Goal: Transaction & Acquisition: Purchase product/service

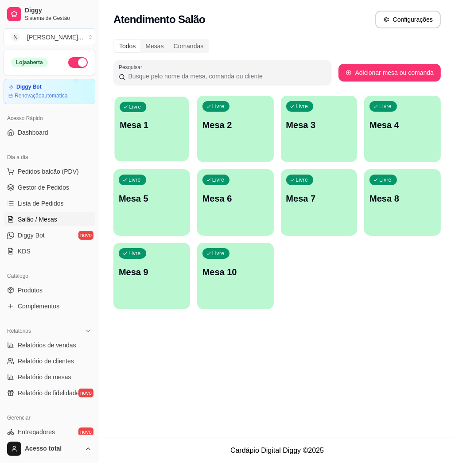
click at [158, 134] on div "Livre Mesa 1" at bounding box center [152, 124] width 74 height 54
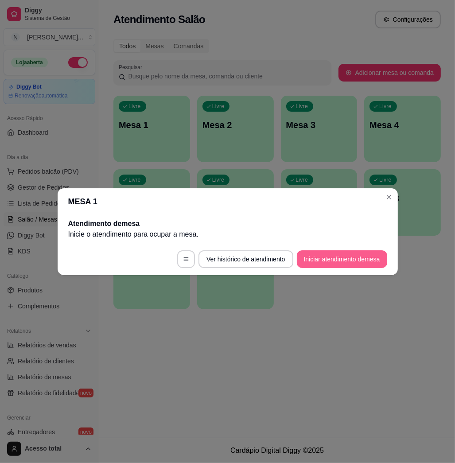
click at [331, 263] on button "Iniciar atendimento de mesa" at bounding box center [342, 259] width 90 height 18
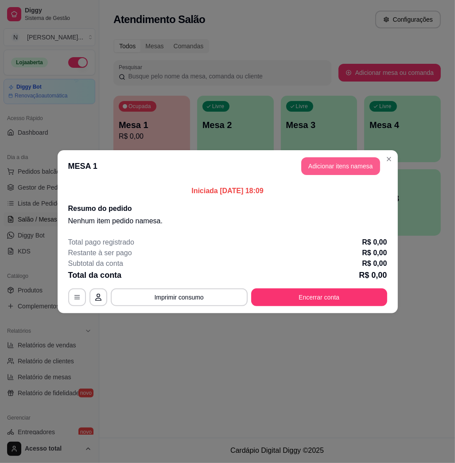
click at [333, 166] on button "Adicionar itens na mesa" at bounding box center [340, 166] width 79 height 18
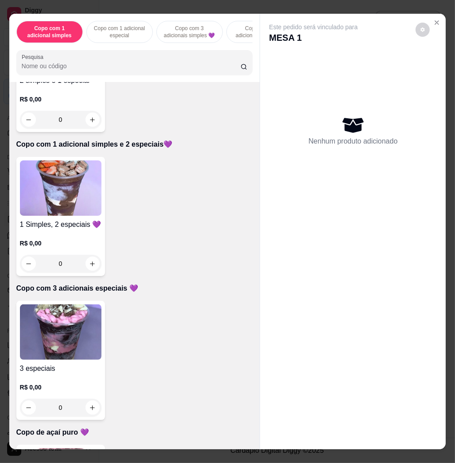
scroll to position [826, 0]
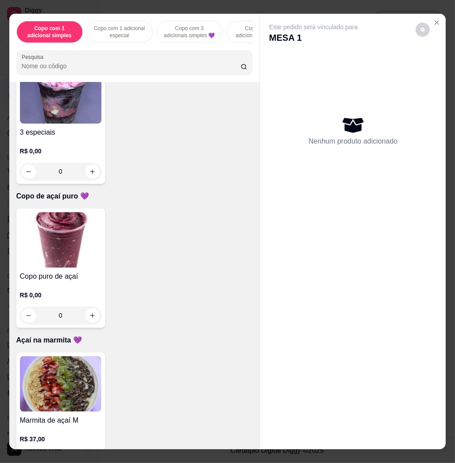
click at [50, 253] on img at bounding box center [60, 239] width 81 height 55
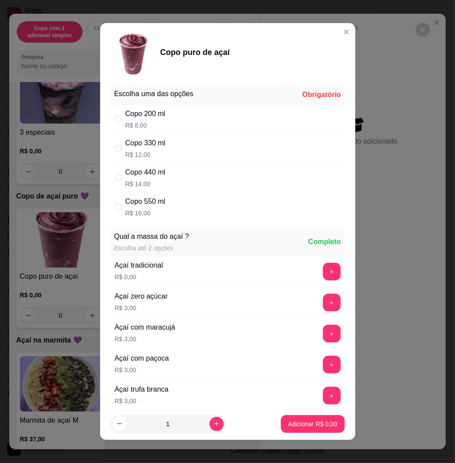
click at [145, 153] on p "R$ 12,00" at bounding box center [145, 154] width 40 height 9
radio input "true"
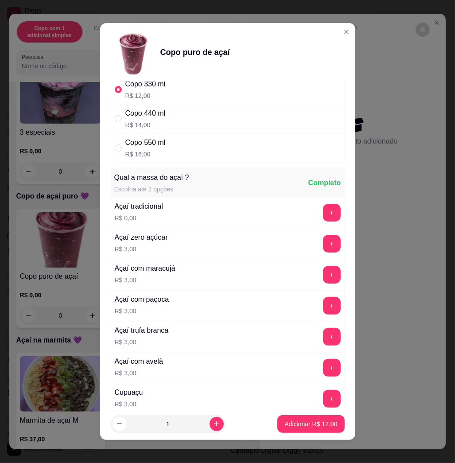
scroll to position [118, 0]
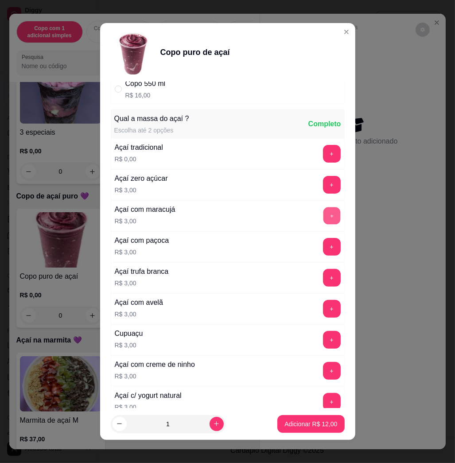
click at [323, 213] on button "+" at bounding box center [331, 215] width 17 height 17
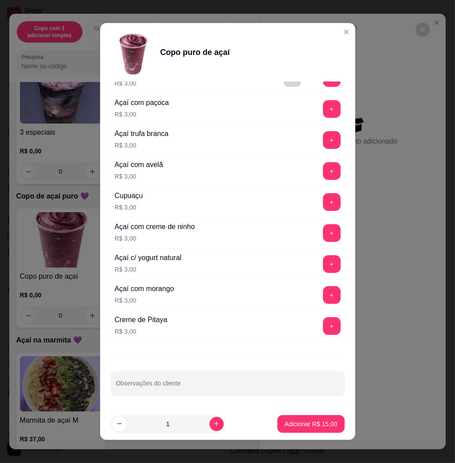
scroll to position [5, 0]
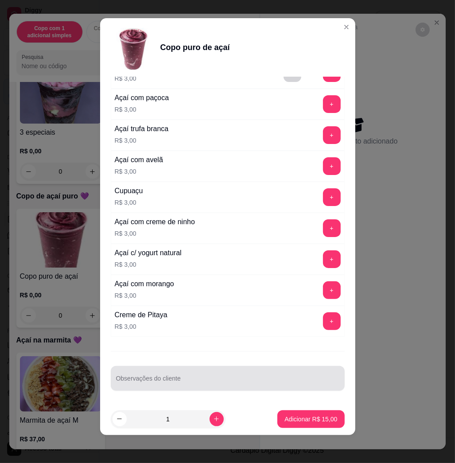
click at [241, 382] on input "Observações do cliente" at bounding box center [227, 381] width 223 height 9
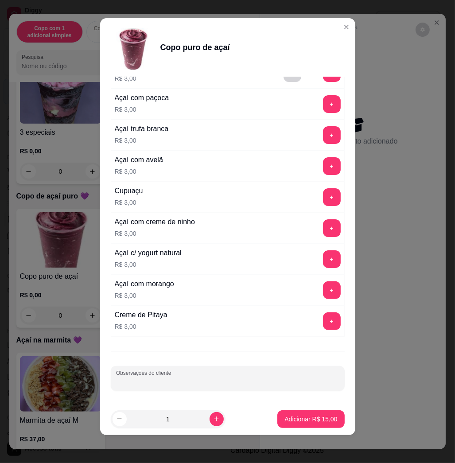
type input "c"
type input "COMER"
click at [299, 419] on p "Adicionar R$ 15,00" at bounding box center [310, 419] width 53 height 9
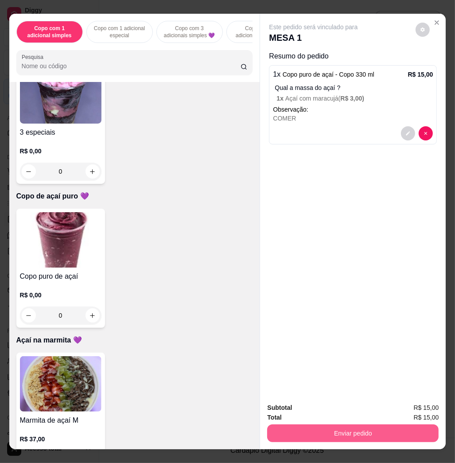
click at [325, 428] on button "Enviar pedido" at bounding box center [352, 433] width 171 height 18
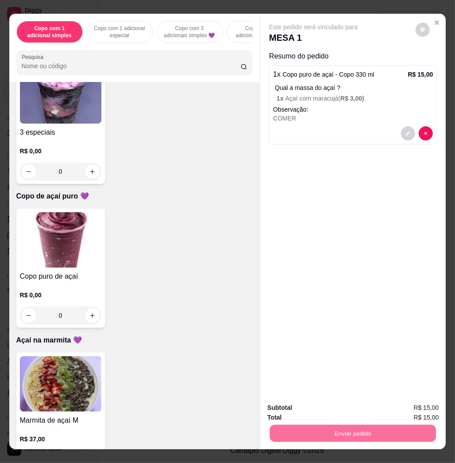
click at [321, 406] on button "Não registrar e enviar pedido" at bounding box center [322, 407] width 89 height 16
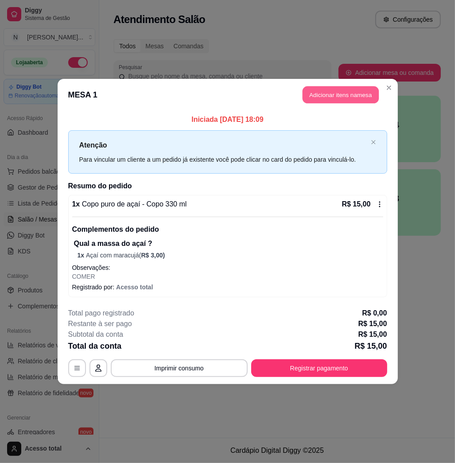
click at [342, 95] on button "Adicionar itens na mesa" at bounding box center [340, 94] width 76 height 17
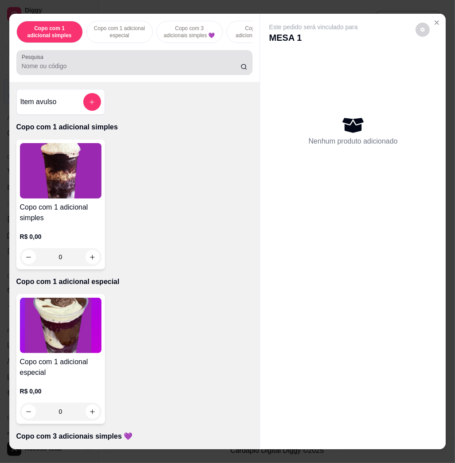
click at [178, 69] on input "Pesquisa" at bounding box center [131, 66] width 219 height 9
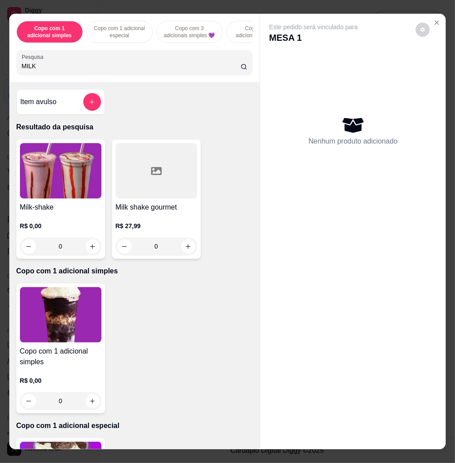
type input "MILK"
click at [52, 183] on img at bounding box center [60, 170] width 81 height 55
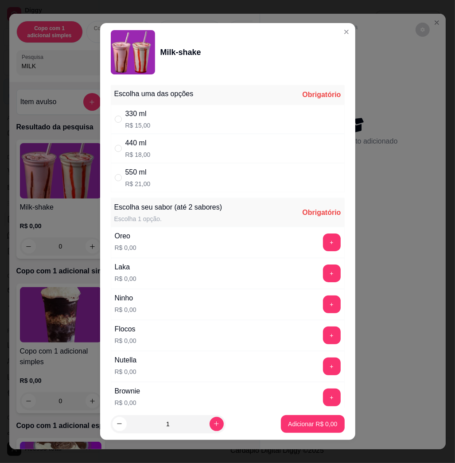
click at [147, 155] on div "440 ml R$ 18,00" at bounding box center [228, 148] width 234 height 29
radio input "true"
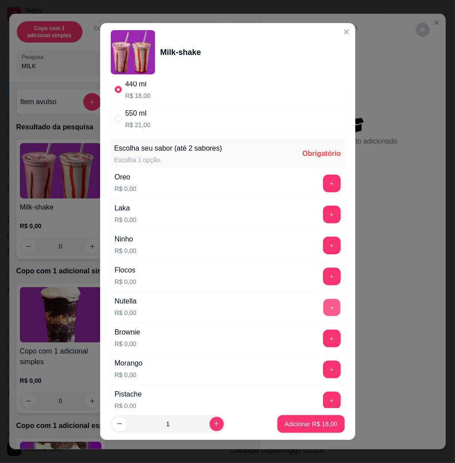
click at [323, 305] on button "+" at bounding box center [331, 307] width 17 height 17
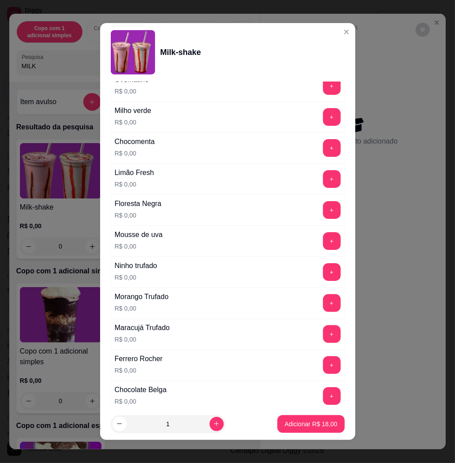
scroll to position [786, 0]
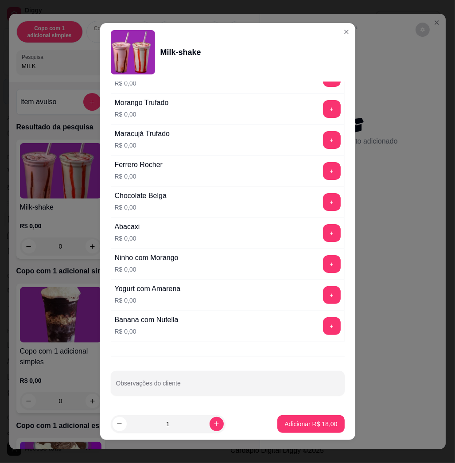
click at [221, 375] on div at bounding box center [227, 383] width 223 height 18
type input "E AÇAÍ PURO"
click at [314, 424] on p "Adicionar R$ 18,00" at bounding box center [310, 423] width 53 height 9
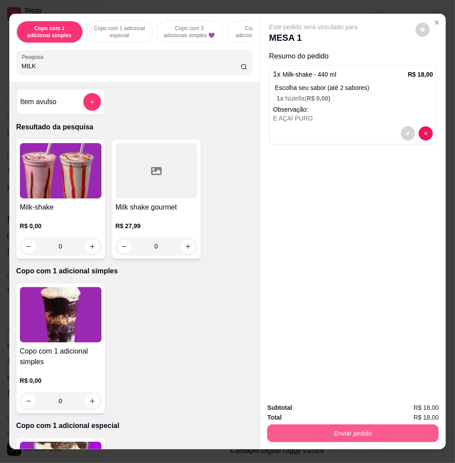
click at [349, 432] on button "Enviar pedido" at bounding box center [352, 433] width 171 height 18
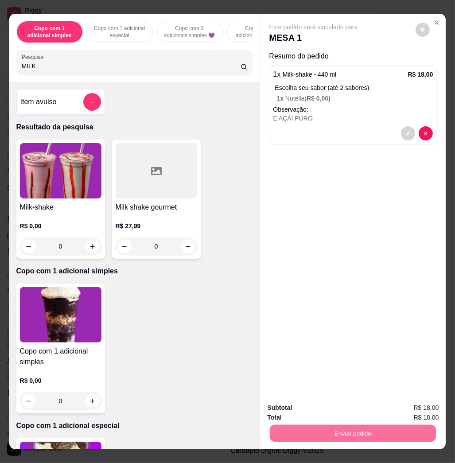
click at [324, 407] on button "Não registrar e enviar pedido" at bounding box center [322, 407] width 89 height 16
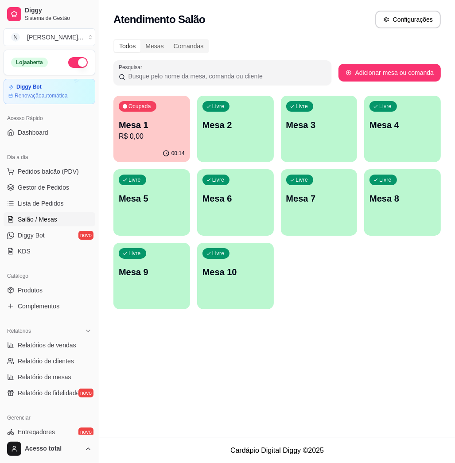
click at [154, 140] on p "R$ 0,00" at bounding box center [152, 136] width 66 height 11
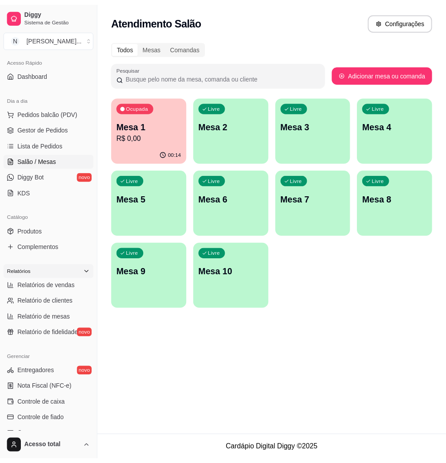
scroll to position [118, 0]
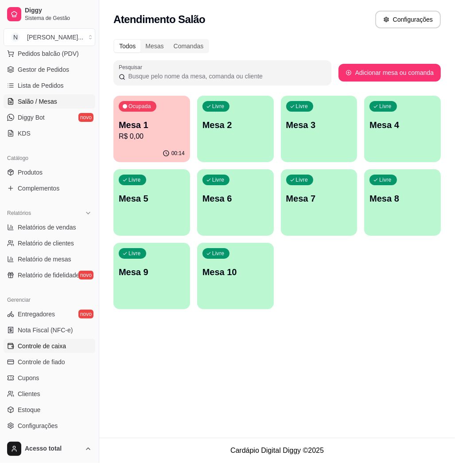
click at [48, 351] on link "Controle de caixa" at bounding box center [50, 346] width 92 height 14
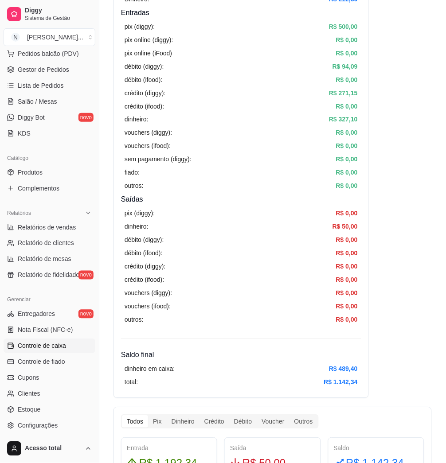
scroll to position [177, 0]
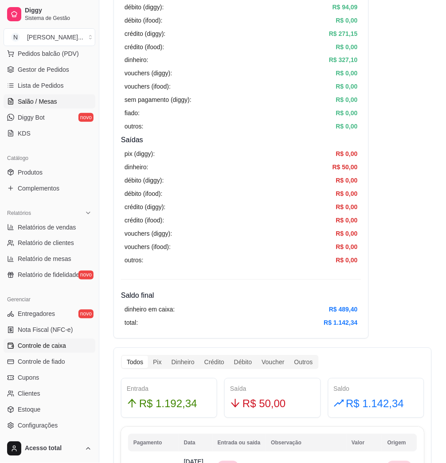
click at [60, 105] on link "Salão / Mesas" at bounding box center [50, 101] width 92 height 14
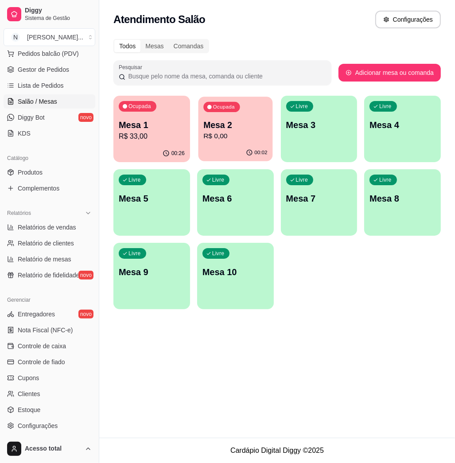
click at [243, 143] on div "Ocupada Mesa 2 R$ 0,00" at bounding box center [235, 121] width 74 height 48
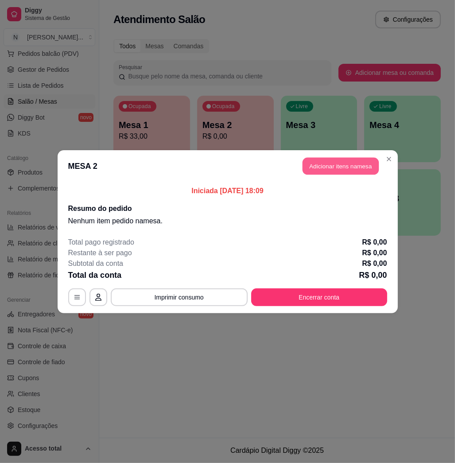
click at [341, 163] on button "Adicionar itens na mesa" at bounding box center [340, 165] width 76 height 17
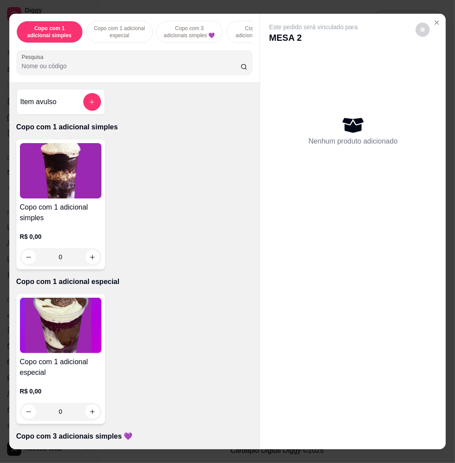
click at [221, 67] on input "Pesquisa" at bounding box center [131, 66] width 219 height 9
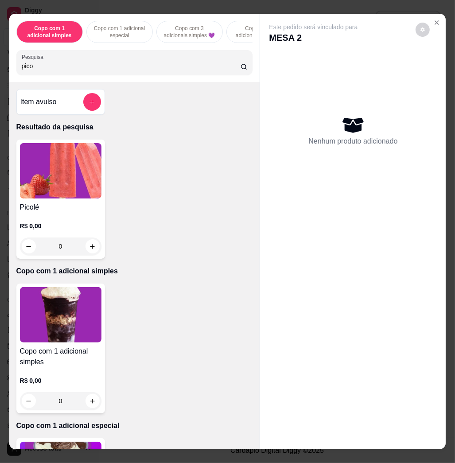
type input "pico"
click at [73, 176] on img at bounding box center [60, 170] width 81 height 55
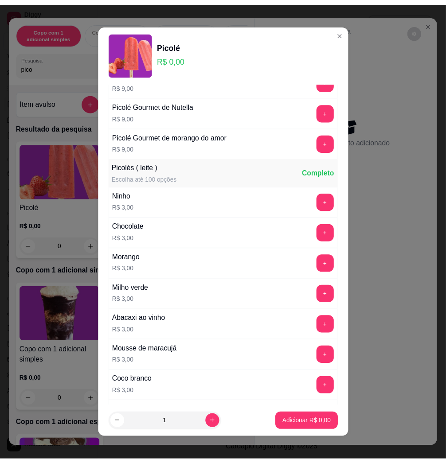
scroll to position [236, 0]
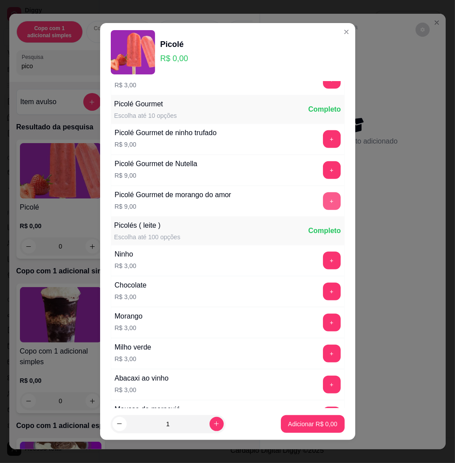
click at [323, 199] on button "+" at bounding box center [332, 201] width 18 height 18
click at [302, 423] on p "Adicionar R$ 9,00" at bounding box center [312, 423] width 49 height 9
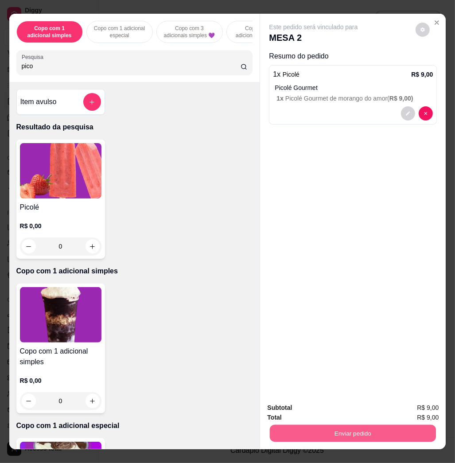
click at [294, 424] on button "Enviar pedido" at bounding box center [353, 432] width 166 height 17
click at [315, 400] on button "Não registrar e enviar pedido" at bounding box center [322, 407] width 89 height 16
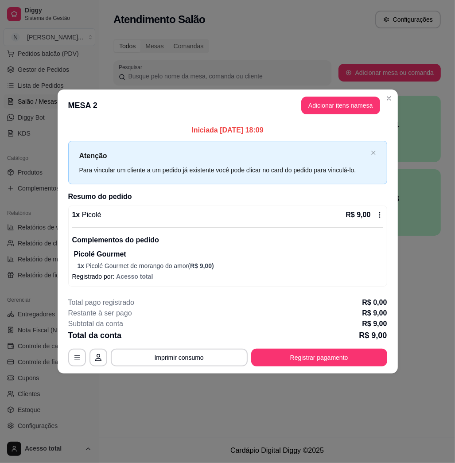
click at [338, 113] on button "Adicionar itens na mesa" at bounding box center [340, 106] width 79 height 18
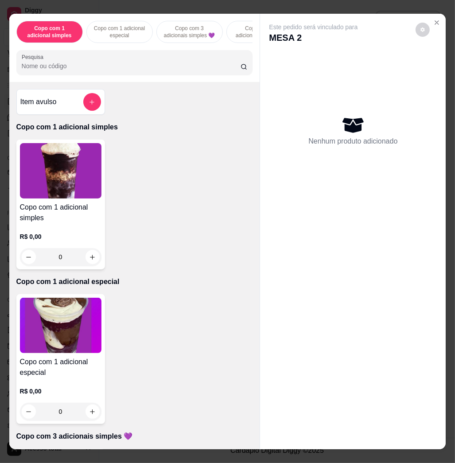
click at [89, 105] on icon "add-separate-item" at bounding box center [91, 102] width 5 height 5
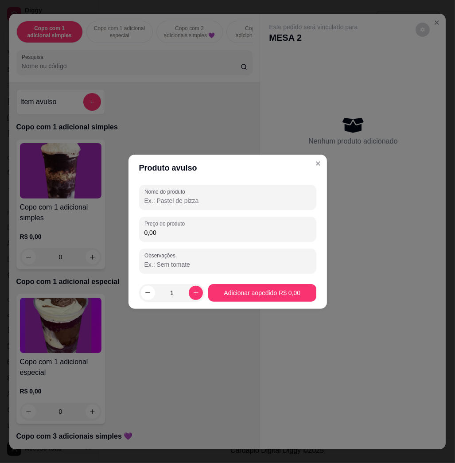
click at [181, 230] on input "0,00" at bounding box center [227, 232] width 167 height 9
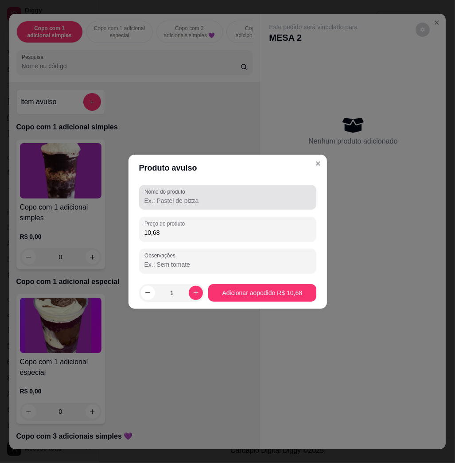
type input "10,68"
click at [199, 194] on div at bounding box center [227, 197] width 167 height 18
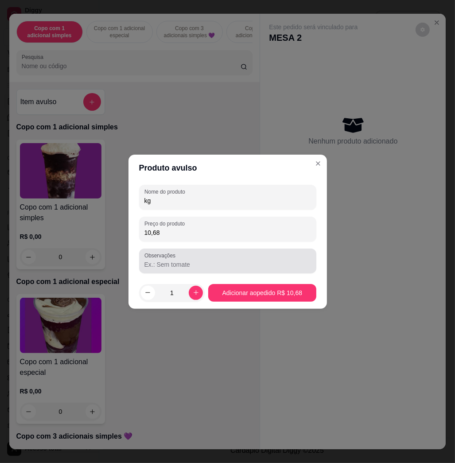
type input "kg"
click at [203, 267] on input "Observações" at bounding box center [227, 264] width 167 height 9
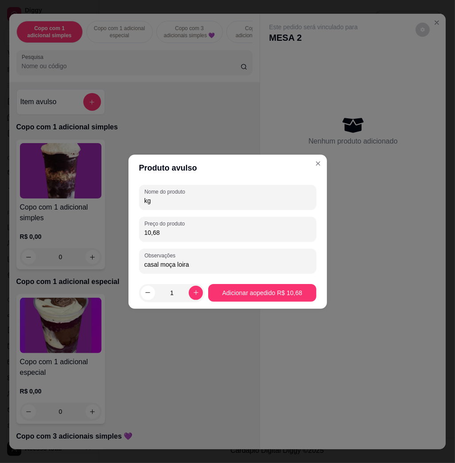
type input "casal moça loira"
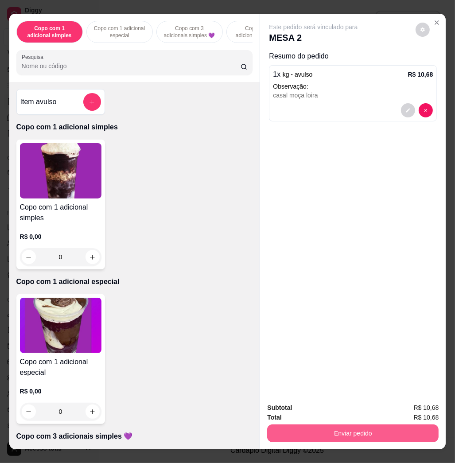
click at [307, 428] on button "Enviar pedido" at bounding box center [352, 433] width 171 height 18
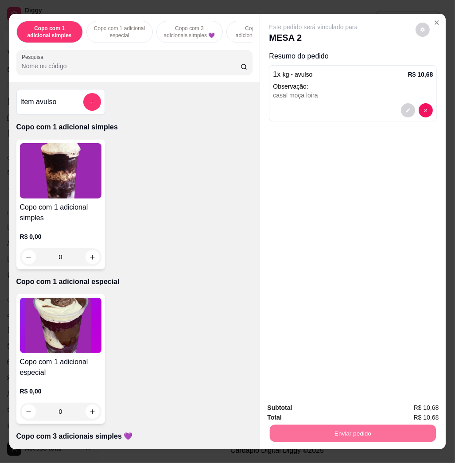
click at [312, 406] on button "Não registrar e enviar pedido" at bounding box center [322, 407] width 89 height 16
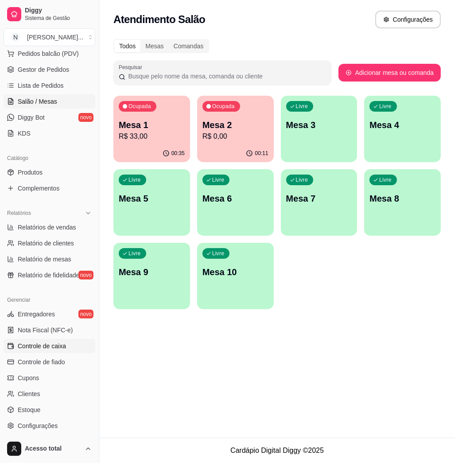
click at [53, 351] on link "Controle de caixa" at bounding box center [50, 346] width 92 height 14
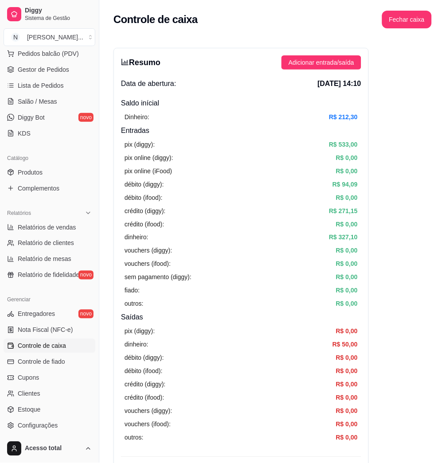
click at [328, 70] on div "Resumo Adicionar entrada/saída Data de abertura: [DATE] 14:10 Saldo inícial Din…" at bounding box center [240, 282] width 255 height 468
click at [330, 60] on span "Adicionar entrada/saída" at bounding box center [321, 63] width 66 height 10
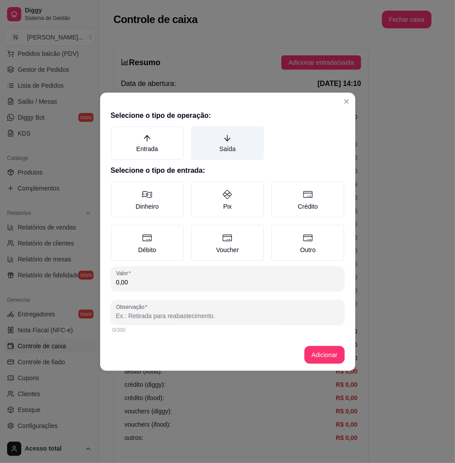
click at [233, 151] on label "Saída" at bounding box center [227, 143] width 73 height 34
click at [198, 133] on button "Saída" at bounding box center [193, 129] width 7 height 7
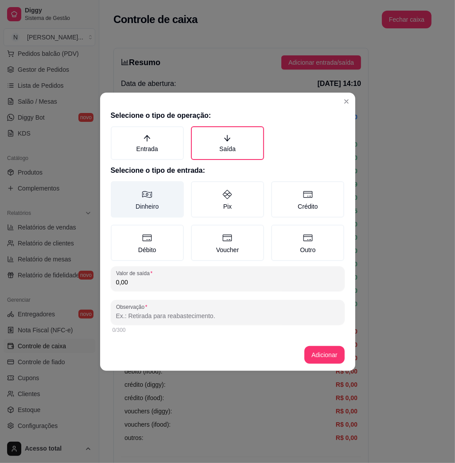
click at [135, 209] on label "Dinheiro" at bounding box center [147, 199] width 73 height 36
click at [117, 188] on button "Dinheiro" at bounding box center [113, 184] width 7 height 7
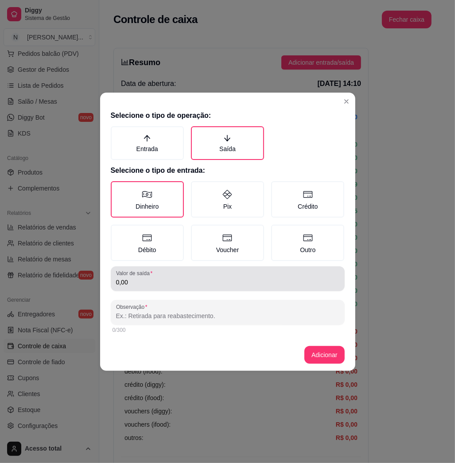
click at [158, 275] on div "0,00" at bounding box center [227, 279] width 223 height 18
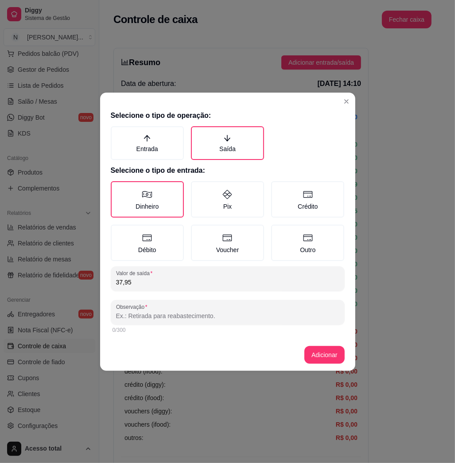
type input "37,95"
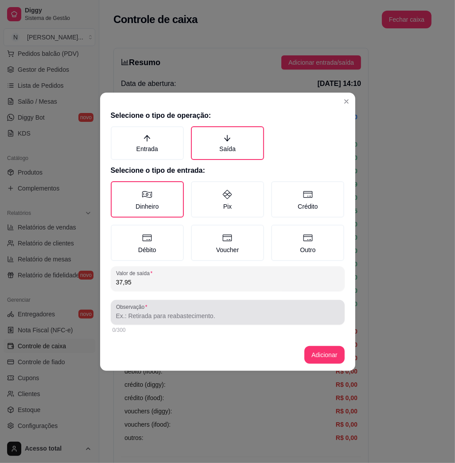
click at [291, 301] on div "Observação" at bounding box center [228, 312] width 234 height 25
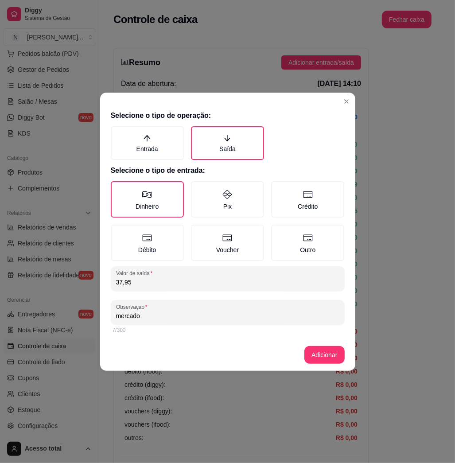
type input "mercado"
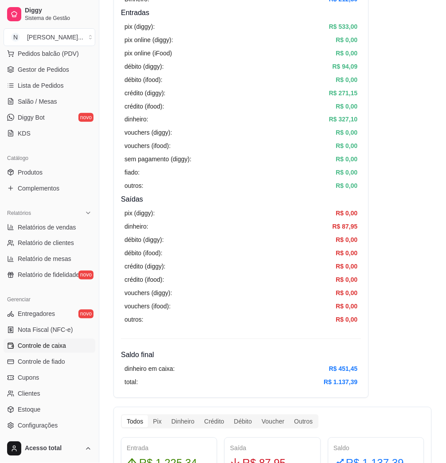
scroll to position [177, 0]
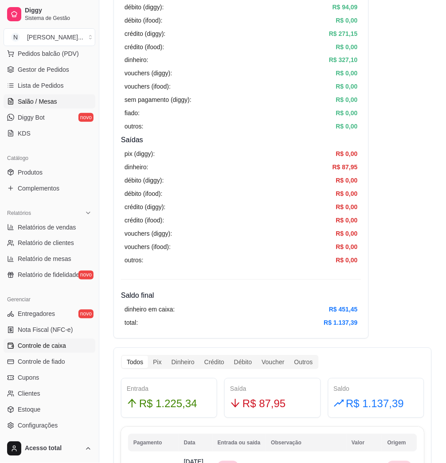
click at [74, 104] on link "Salão / Mesas" at bounding box center [50, 101] width 92 height 14
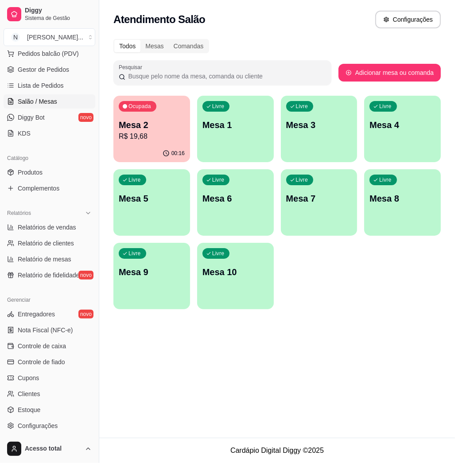
click at [161, 128] on p "Mesa 2" at bounding box center [152, 125] width 66 height 12
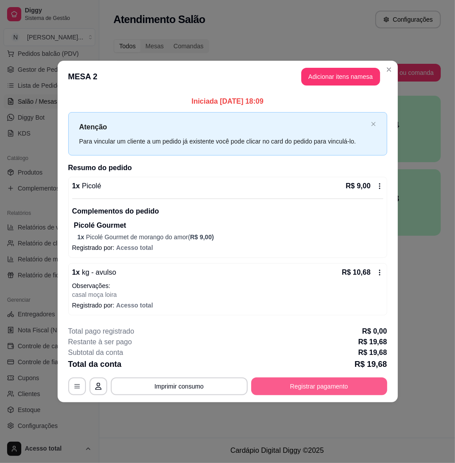
click at [296, 386] on button "Registrar pagamento" at bounding box center [319, 386] width 136 height 18
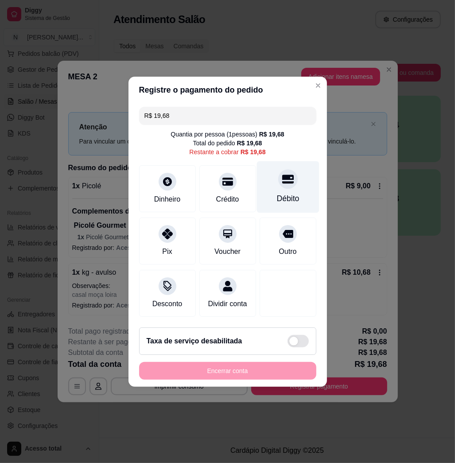
click at [286, 193] on div "Débito" at bounding box center [287, 199] width 23 height 12
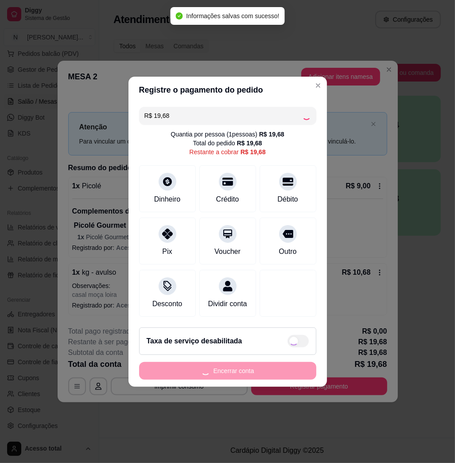
type input "R$ 0,00"
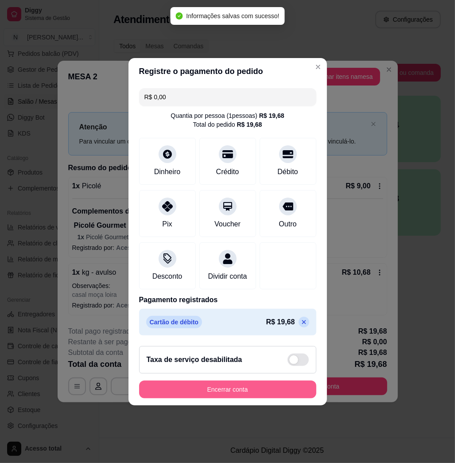
click at [224, 403] on footer "Taxa de serviço desabilitada Encerrar conta" at bounding box center [227, 372] width 198 height 66
click at [225, 396] on button "Encerrar conta" at bounding box center [227, 389] width 177 height 18
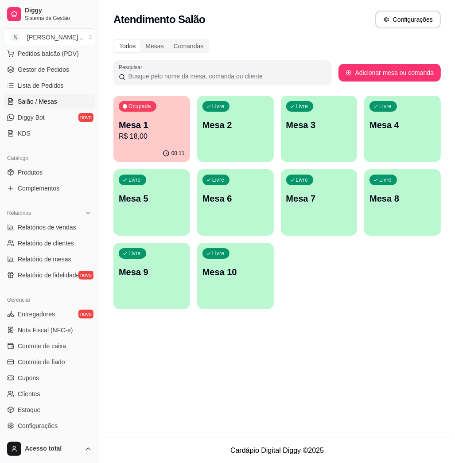
click at [209, 146] on div "Livre Mesa 2" at bounding box center [235, 124] width 77 height 56
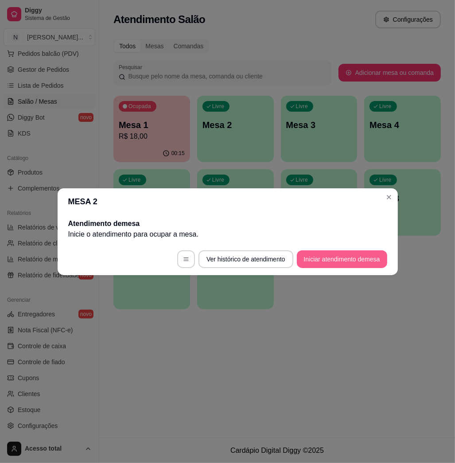
click at [332, 256] on button "Iniciar atendimento de mesa" at bounding box center [342, 259] width 90 height 18
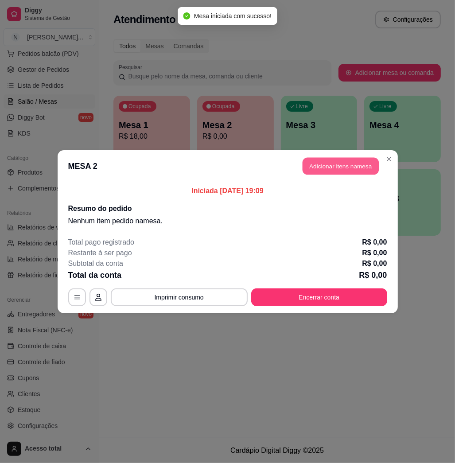
click at [340, 164] on button "Adicionar itens na mesa" at bounding box center [340, 165] width 76 height 17
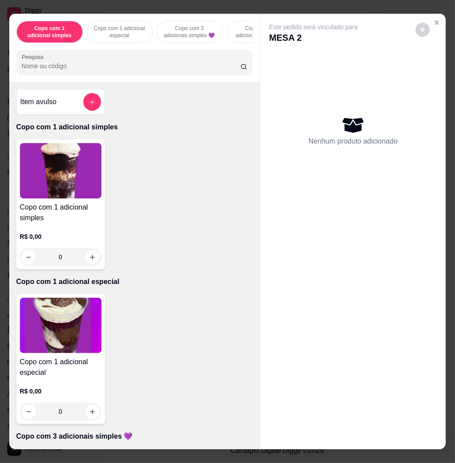
click at [149, 70] on input "Pesquisa" at bounding box center [131, 66] width 219 height 9
click at [155, 70] on input "Pesquisa" at bounding box center [131, 66] width 219 height 9
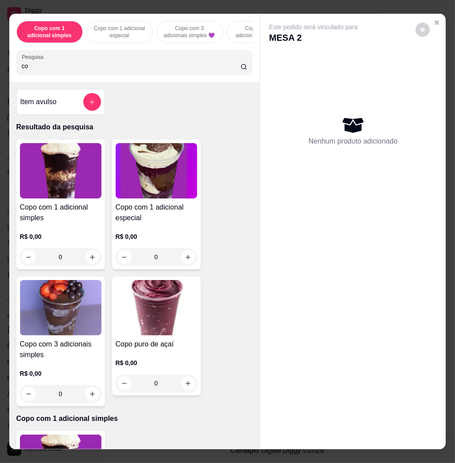
type input "c"
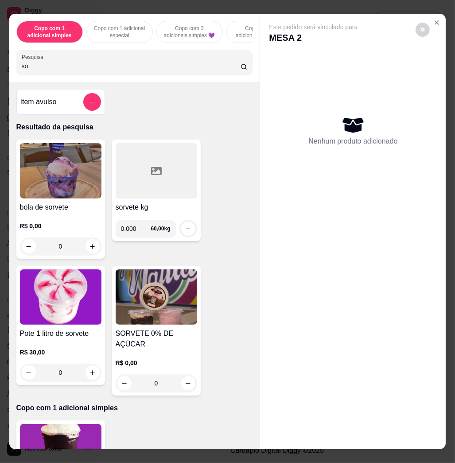
type input "sor"
click at [119, 70] on input "sor" at bounding box center [131, 66] width 219 height 9
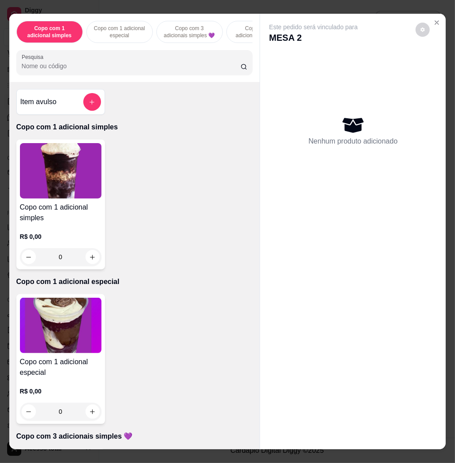
type input "s"
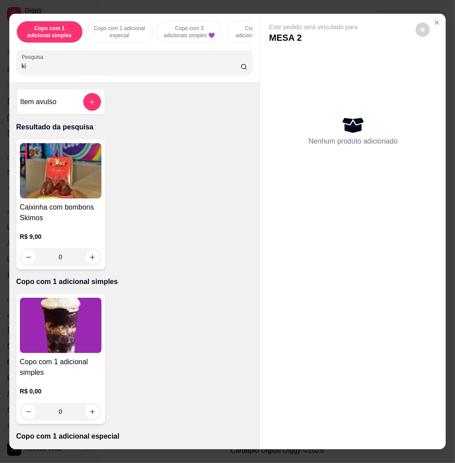
type input "k"
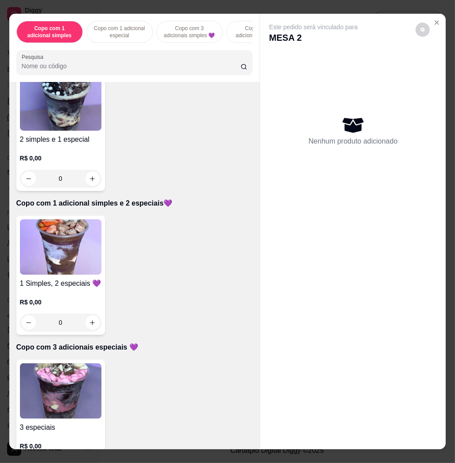
scroll to position [413, 0]
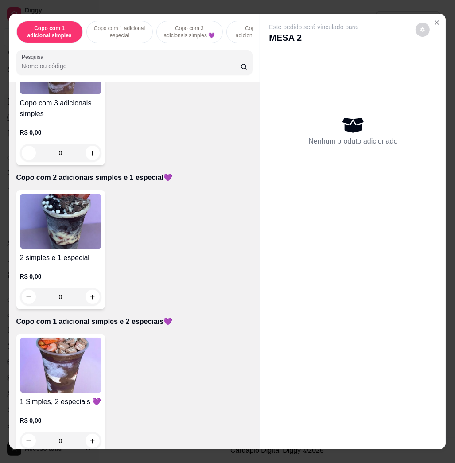
click at [43, 365] on img at bounding box center [60, 364] width 81 height 55
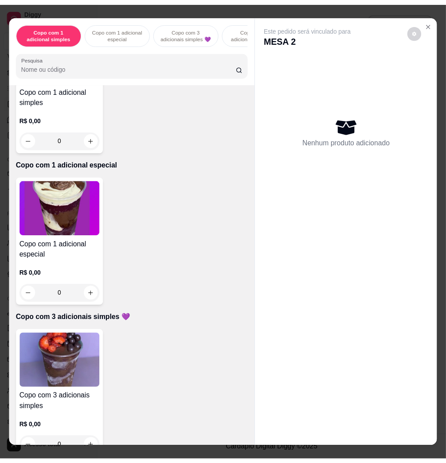
scroll to position [0, 0]
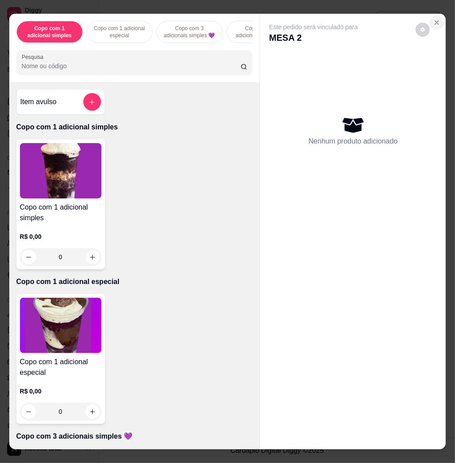
click at [437, 17] on button "Close" at bounding box center [437, 23] width 14 height 14
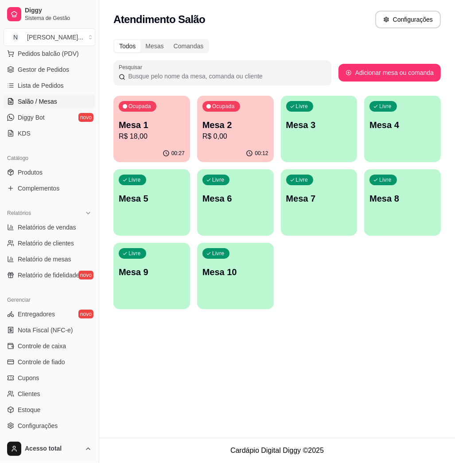
click at [155, 126] on p "Mesa 1" at bounding box center [152, 125] width 66 height 12
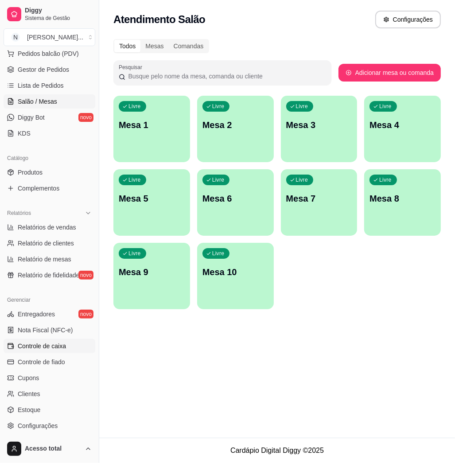
click at [45, 345] on span "Controle de caixa" at bounding box center [42, 345] width 48 height 9
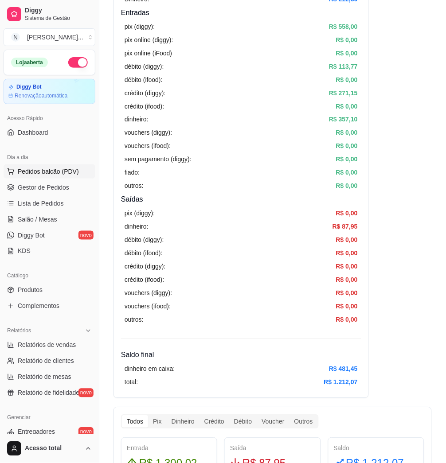
click at [53, 167] on span "Pedidos balcão (PDV)" at bounding box center [48, 171] width 61 height 9
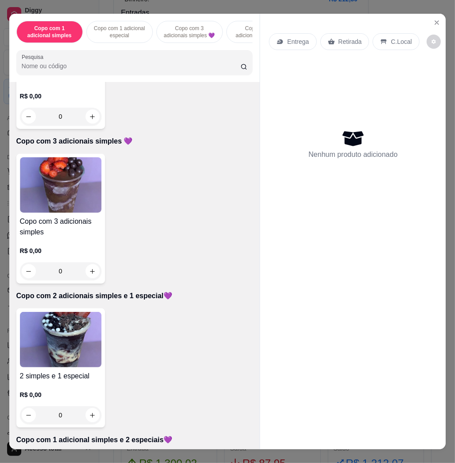
scroll to position [354, 0]
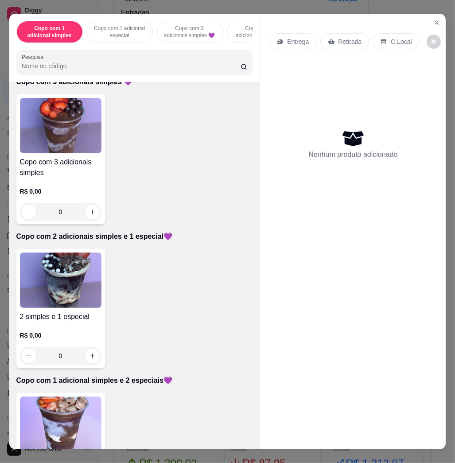
click at [64, 294] on img at bounding box center [60, 279] width 81 height 55
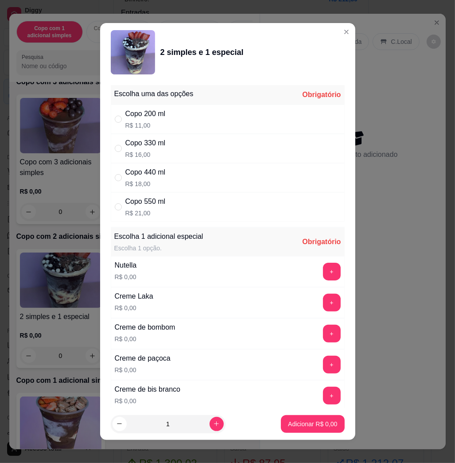
click at [147, 178] on div "Copo 440 ml R$ 18,00" at bounding box center [145, 177] width 40 height 21
radio input "true"
click at [323, 271] on button "+" at bounding box center [332, 272] width 18 height 18
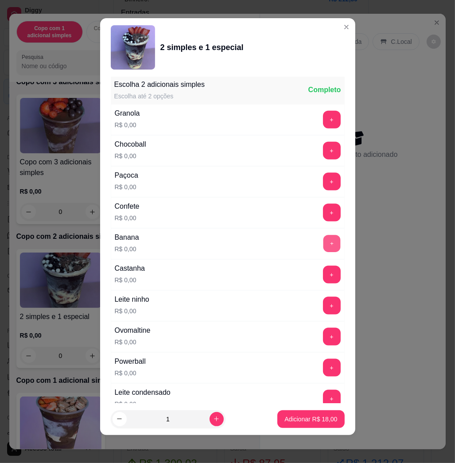
click at [323, 246] on button "+" at bounding box center [331, 243] width 17 height 17
click at [323, 309] on button "+" at bounding box center [332, 306] width 18 height 18
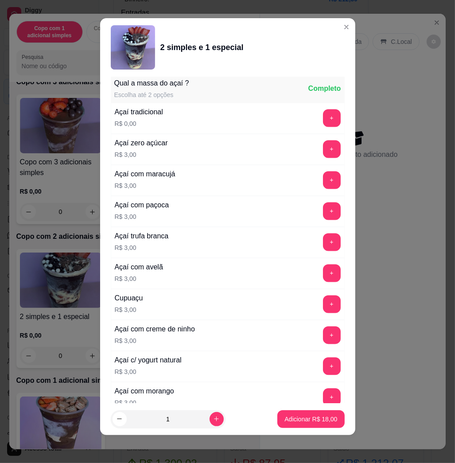
click at [310, 415] on p "Adicionar R$ 18,00" at bounding box center [310, 419] width 53 height 9
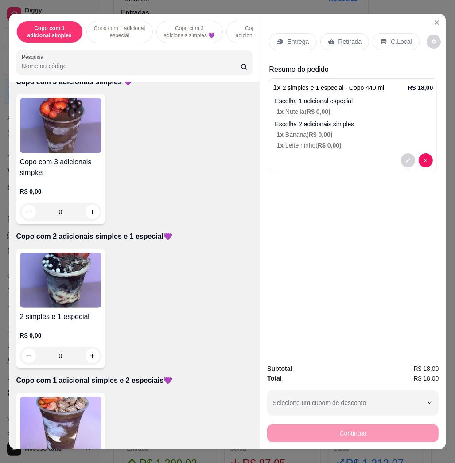
click at [281, 40] on div "Entrega" at bounding box center [292, 41] width 47 height 17
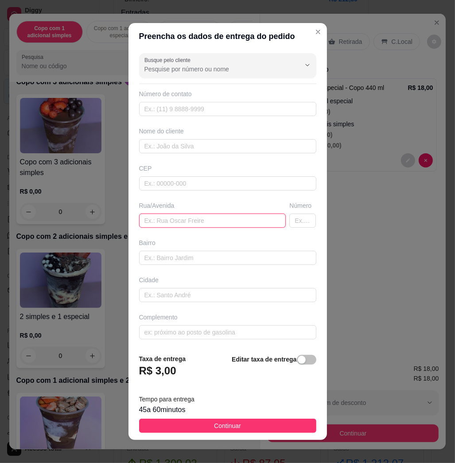
click at [172, 218] on input "text" at bounding box center [212, 220] width 147 height 14
paste input "rua [STREET_ADDRESS][PERSON_NAME] casa da [GEOGRAPHIC_DATA][PERSON_NAME]"
type input "rua [STREET_ADDRESS][PERSON_NAME] casa da [GEOGRAPHIC_DATA][PERSON_NAME]"
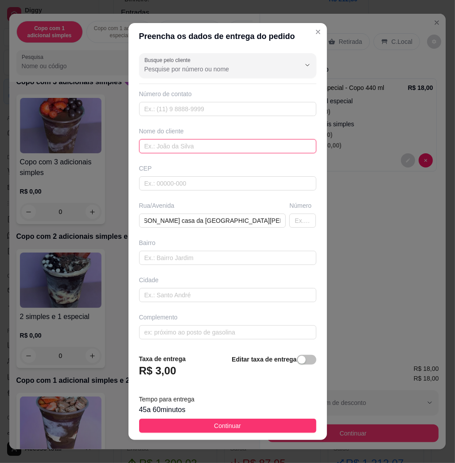
click at [190, 143] on input "text" at bounding box center [227, 146] width 177 height 14
click at [231, 147] on input "F" at bounding box center [227, 146] width 177 height 14
type input "foizer"
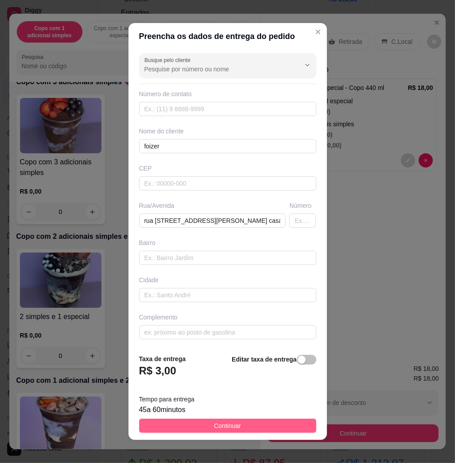
click at [242, 429] on button "Continuar" at bounding box center [227, 426] width 177 height 14
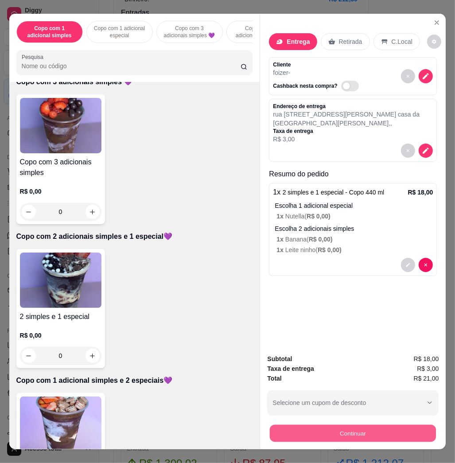
click at [328, 426] on button "Continuar" at bounding box center [353, 432] width 166 height 17
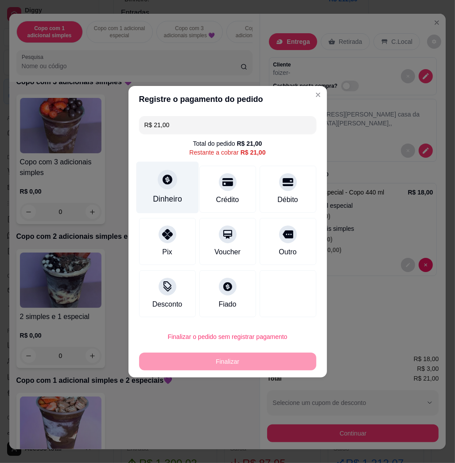
click at [175, 195] on div "Dinheiro" at bounding box center [167, 199] width 29 height 12
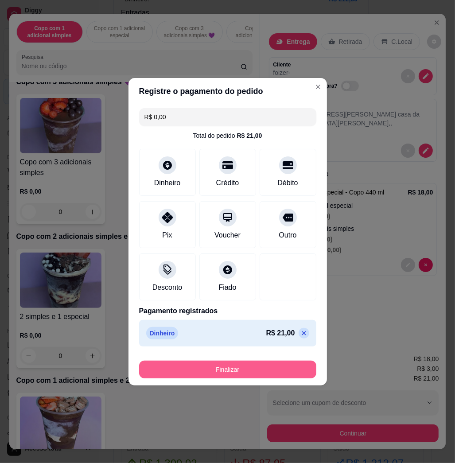
click at [236, 371] on button "Finalizar" at bounding box center [227, 369] width 177 height 18
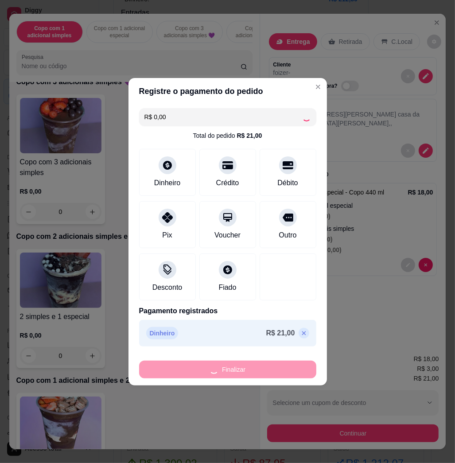
type input "-R$ 21,00"
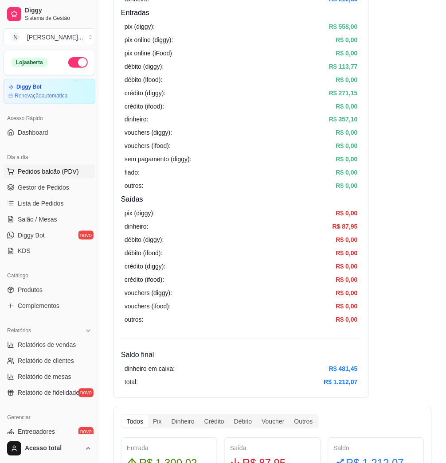
click at [68, 172] on span "Pedidos balcão (PDV)" at bounding box center [48, 171] width 61 height 9
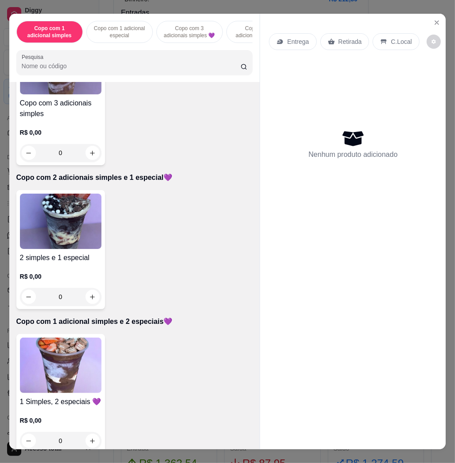
scroll to position [472, 0]
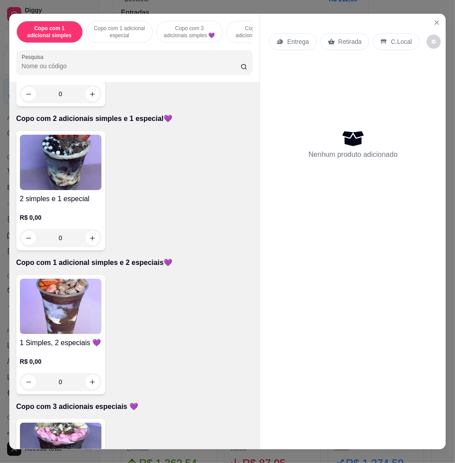
click at [68, 324] on img at bounding box center [60, 306] width 81 height 55
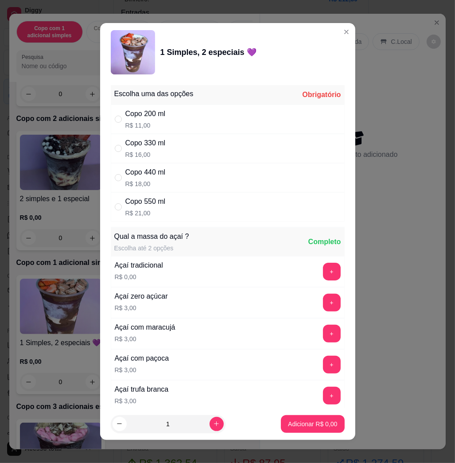
click at [156, 205] on div "Copo 550 ml" at bounding box center [145, 201] width 40 height 11
radio input "true"
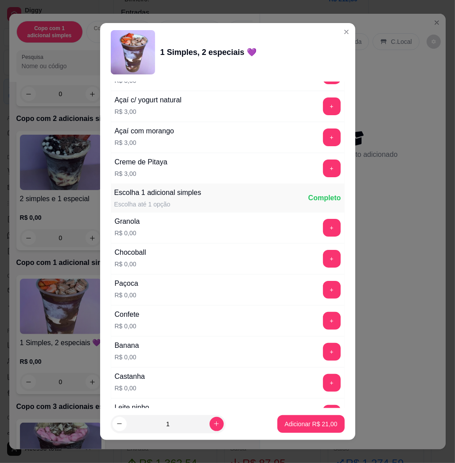
scroll to position [531, 0]
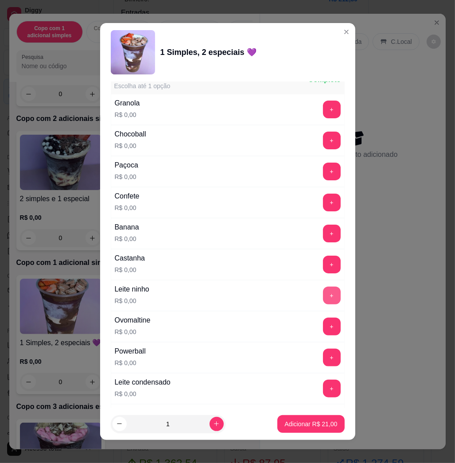
click at [323, 294] on button "+" at bounding box center [332, 296] width 18 height 18
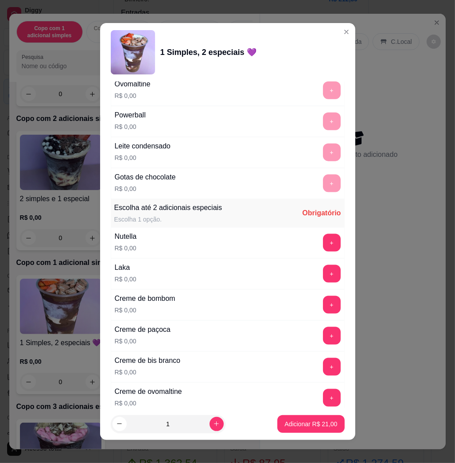
scroll to position [826, 0]
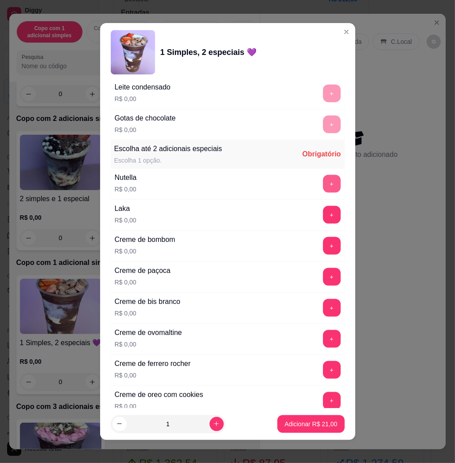
click at [323, 184] on button "+" at bounding box center [332, 184] width 18 height 18
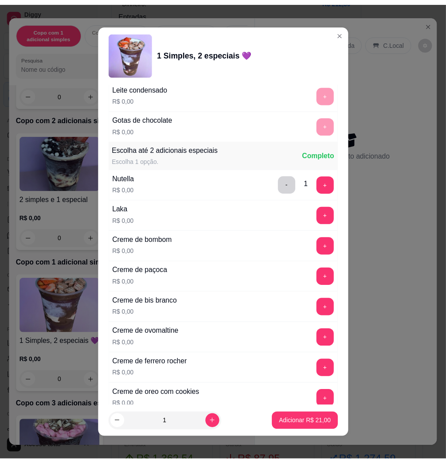
scroll to position [1063, 0]
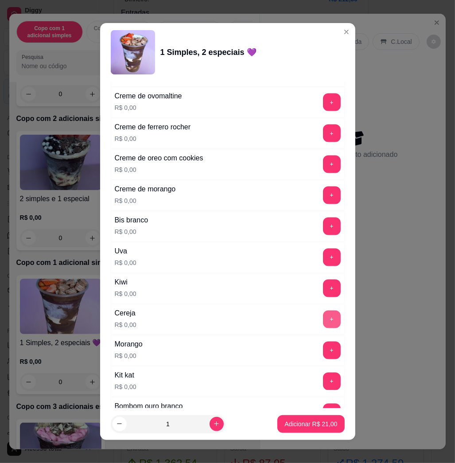
click at [323, 322] on button "+" at bounding box center [332, 319] width 18 height 18
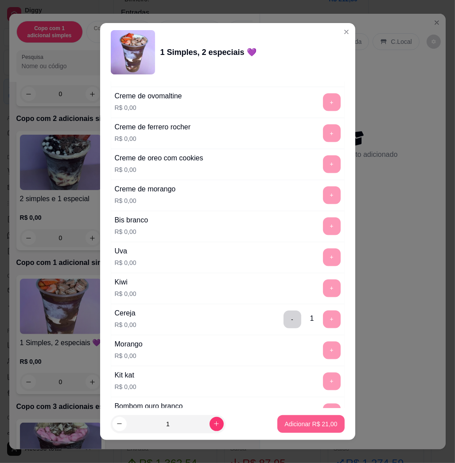
click at [297, 423] on p "Adicionar R$ 21,00" at bounding box center [310, 423] width 53 height 9
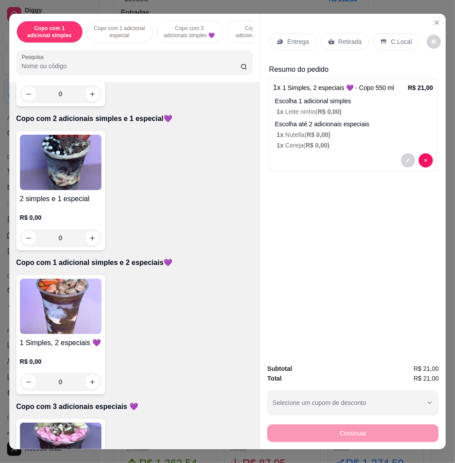
click at [294, 37] on p "Entrega" at bounding box center [298, 41] width 22 height 9
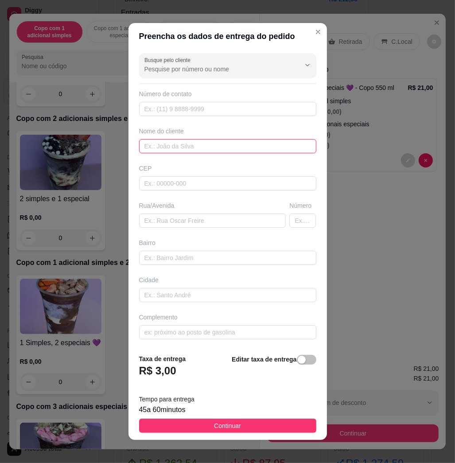
click at [218, 145] on input "text" at bounding box center [227, 146] width 177 height 14
type input "[PERSON_NAME]"
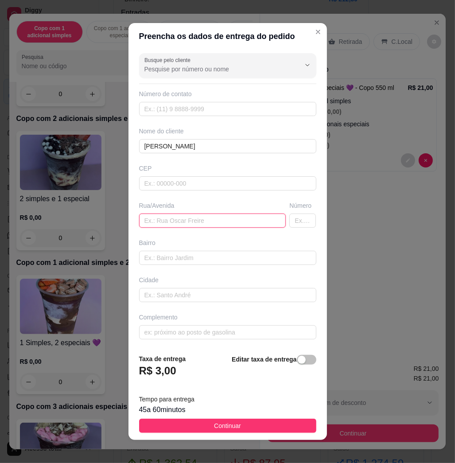
click at [214, 225] on input "text" at bounding box center [212, 220] width 147 height 14
click at [181, 216] on input "text" at bounding box center [212, 220] width 147 height 14
paste input "[PERSON_NAME] 164 Leão 1"
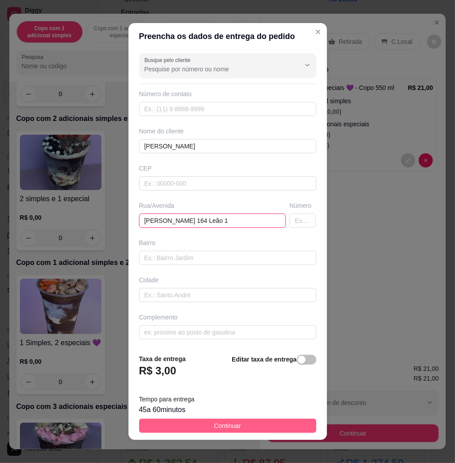
type input "[PERSON_NAME] 164 Leão 1"
click at [216, 421] on span "Continuar" at bounding box center [227, 426] width 27 height 10
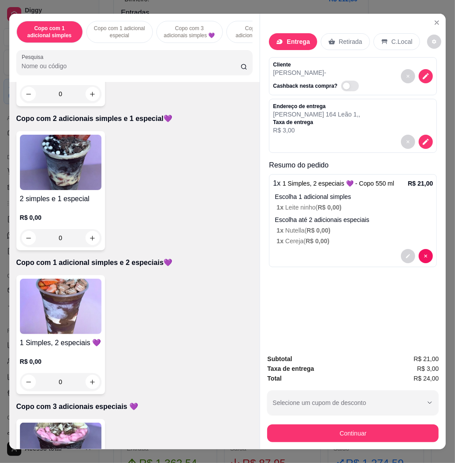
click at [308, 424] on button "Continuar" at bounding box center [352, 433] width 171 height 18
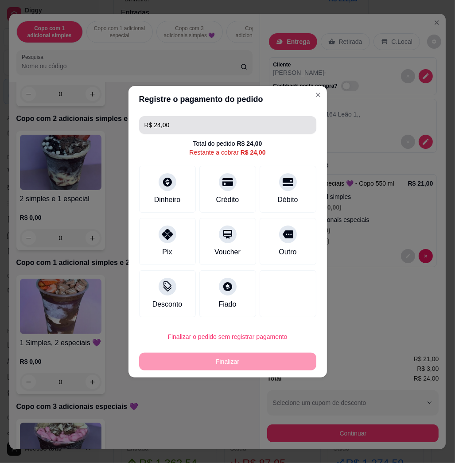
click at [211, 131] on input "R$ 24,00" at bounding box center [227, 125] width 167 height 18
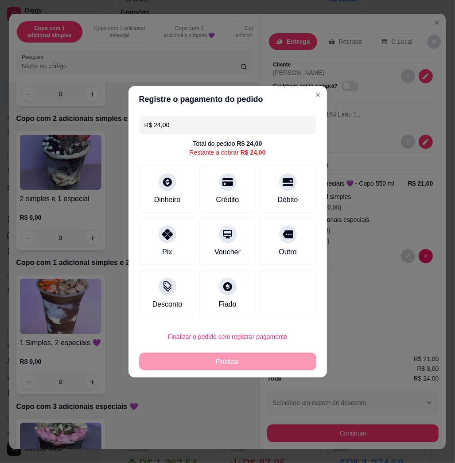
click at [211, 131] on input "R$ 24,00" at bounding box center [227, 125] width 167 height 18
click at [183, 182] on div "Dinheiro" at bounding box center [167, 187] width 62 height 52
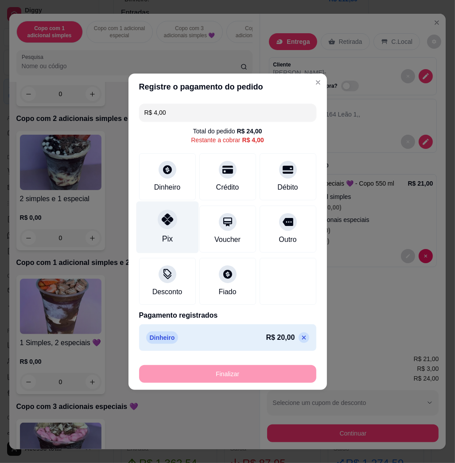
click at [173, 239] on div "Pix" at bounding box center [167, 227] width 62 height 52
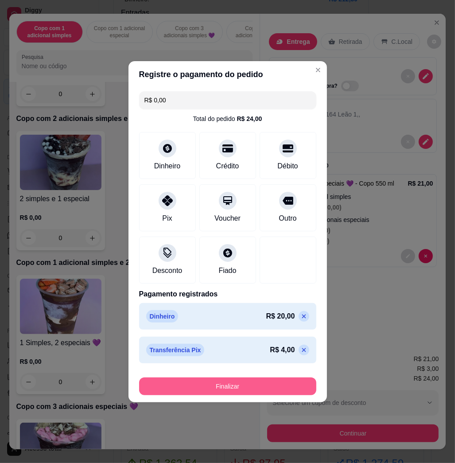
click at [239, 392] on button "Finalizar" at bounding box center [227, 386] width 177 height 18
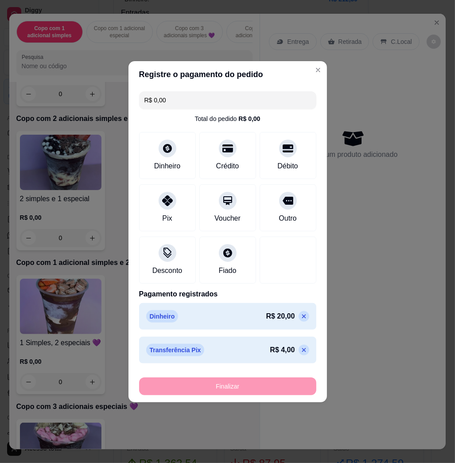
type input "-R$ 24,00"
